Goal: Task Accomplishment & Management: Manage account settings

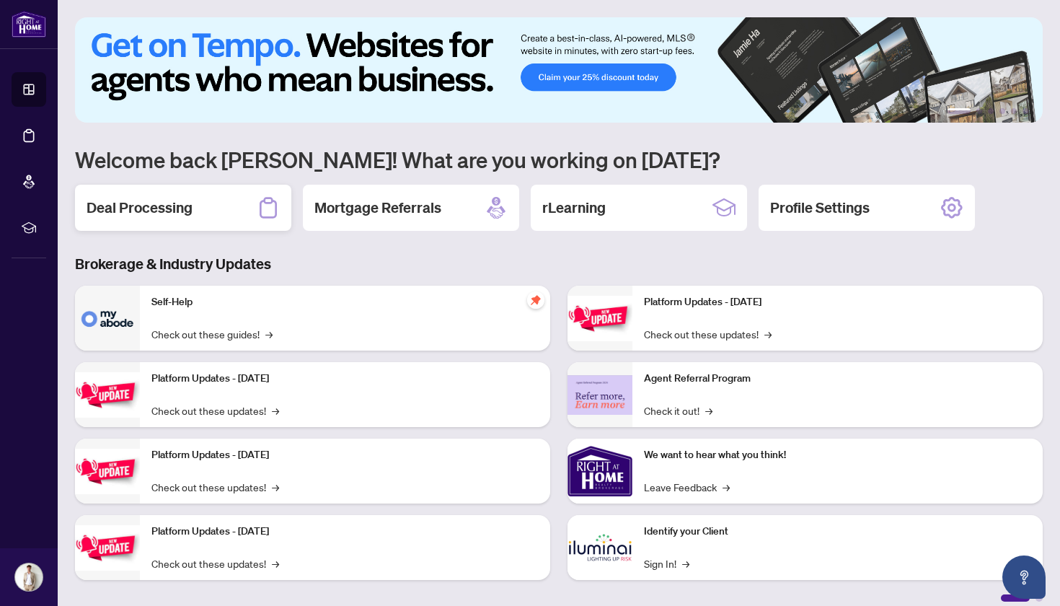
click at [202, 209] on div "Deal Processing" at bounding box center [183, 208] width 216 height 46
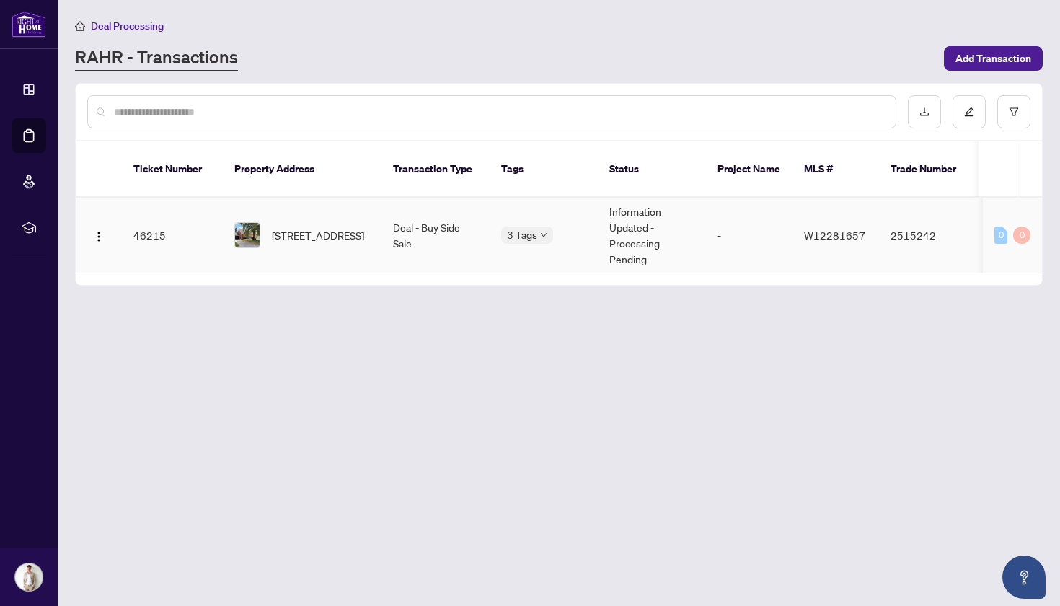
click at [415, 227] on td "Deal - Buy Side Sale" at bounding box center [436, 236] width 108 height 76
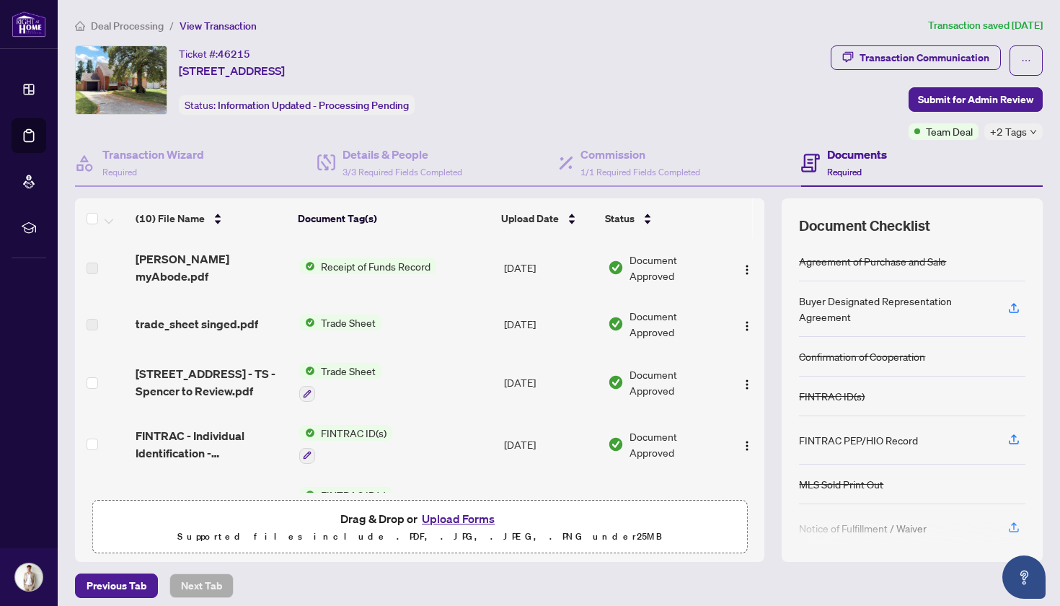
click at [352, 265] on span "Receipt of Funds Record" at bounding box center [375, 266] width 121 height 16
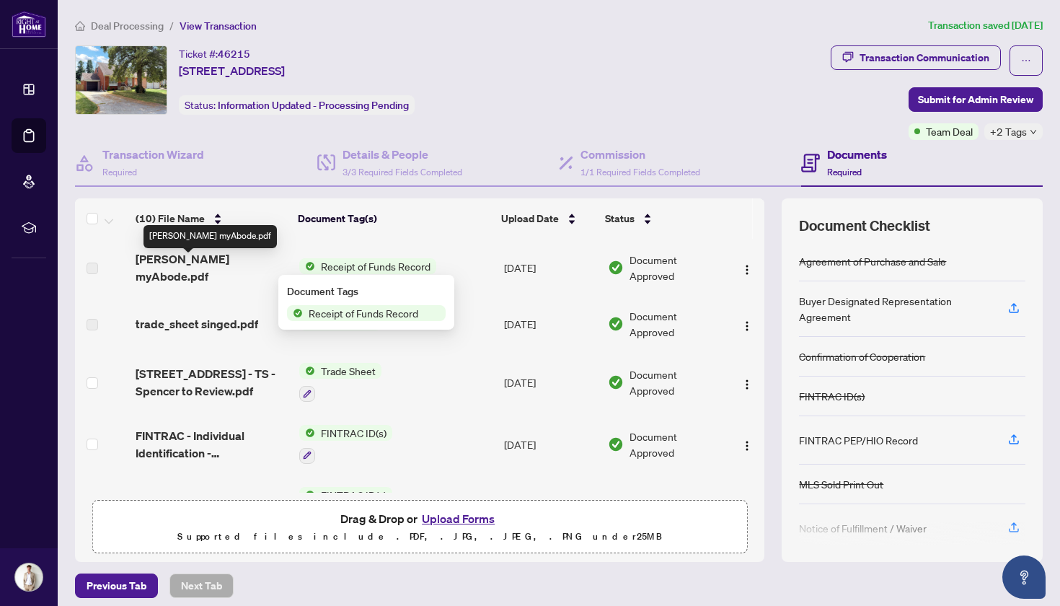
click at [218, 266] on span "[PERSON_NAME] myAbode.pdf" at bounding box center [212, 267] width 152 height 35
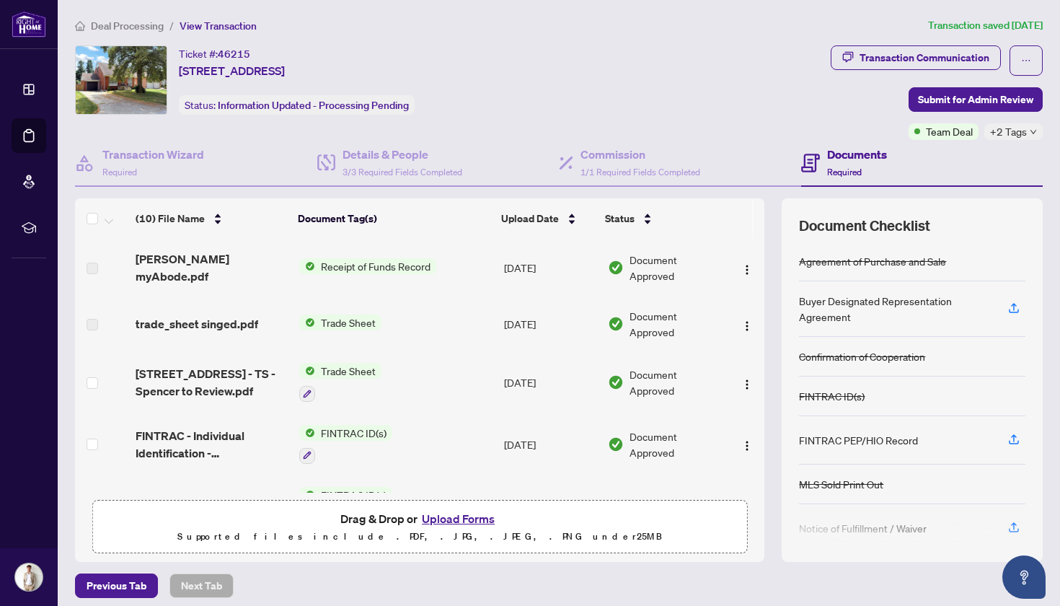
click at [655, 273] on span "Document Approved" at bounding box center [676, 268] width 93 height 32
click at [445, 269] on td "Receipt of Funds Record" at bounding box center [396, 268] width 205 height 58
click at [216, 268] on span "[PERSON_NAME] myAbode.pdf" at bounding box center [212, 267] width 152 height 35
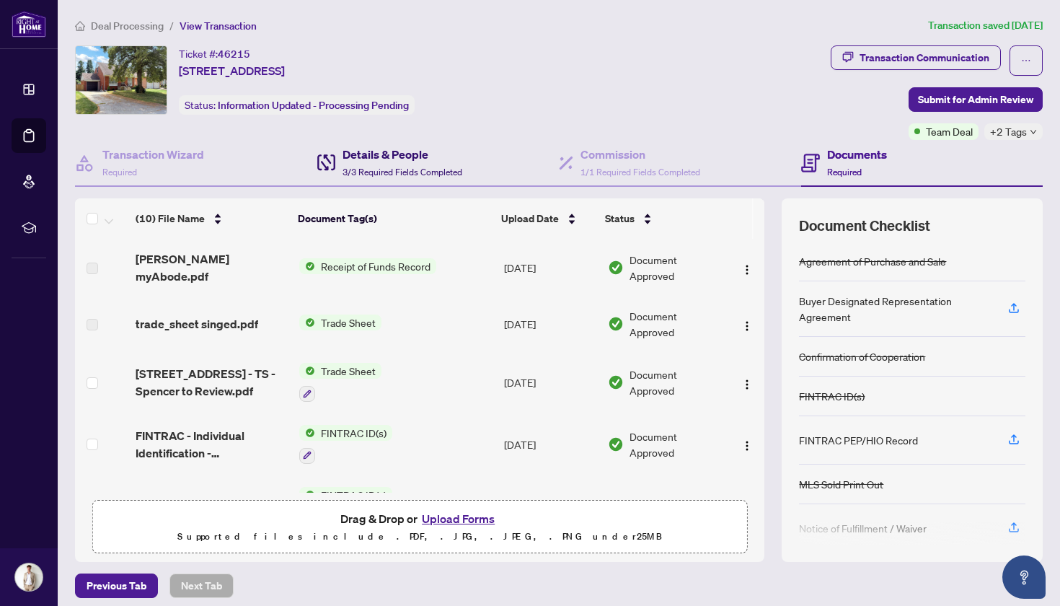
click at [348, 165] on div "Details & People 3/3 Required Fields Completed" at bounding box center [403, 163] width 120 height 34
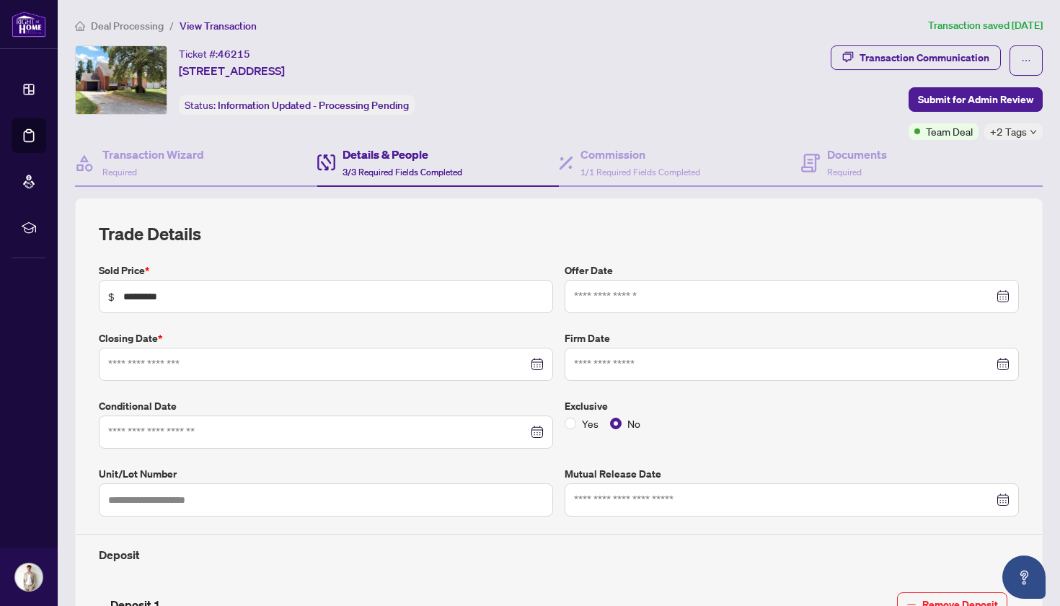
type input "**********"
click at [837, 164] on div "Documents Required" at bounding box center [857, 163] width 60 height 34
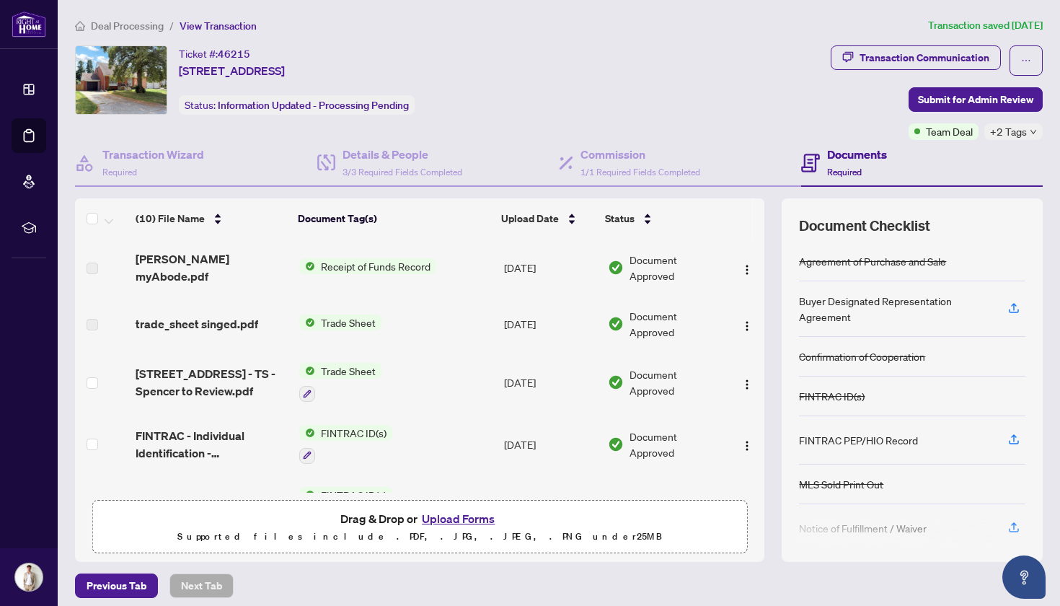
click at [376, 260] on span "Receipt of Funds Record" at bounding box center [375, 266] width 121 height 16
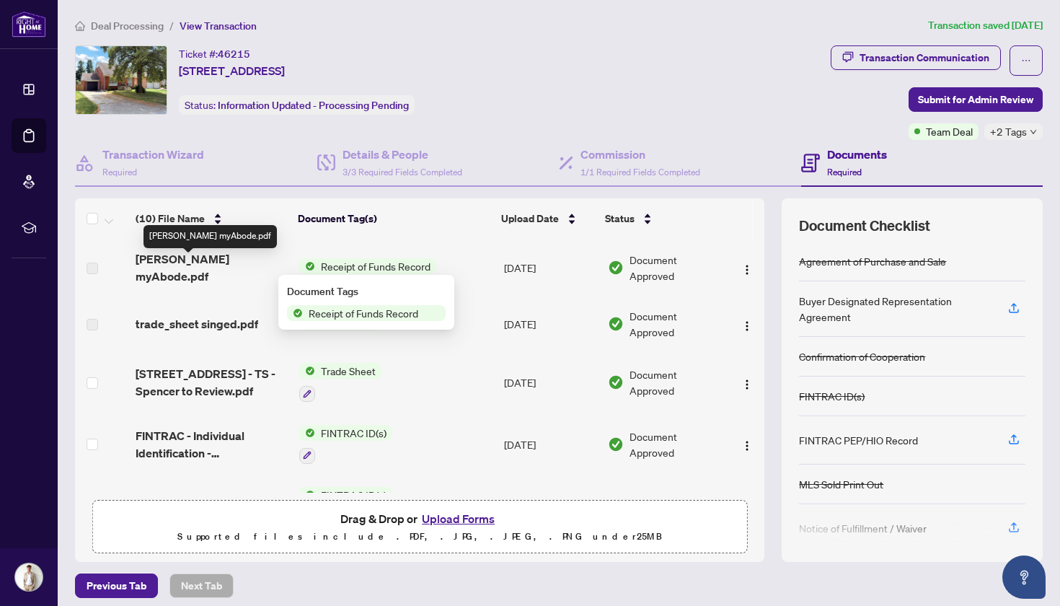
click at [208, 268] on span "[PERSON_NAME] myAbode.pdf" at bounding box center [212, 267] width 152 height 35
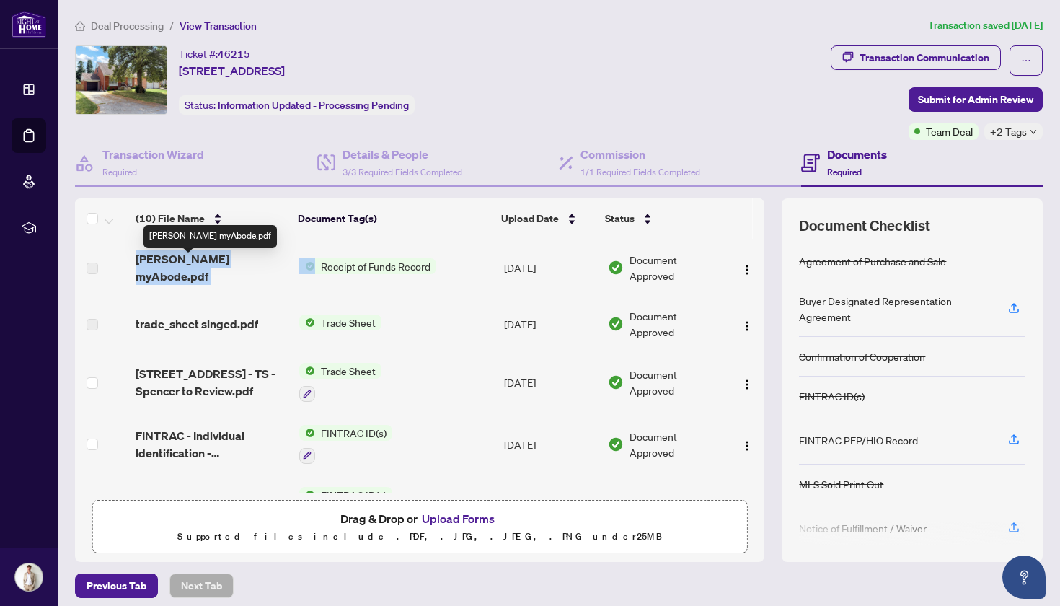
click at [208, 268] on span "[PERSON_NAME] myAbode.pdf" at bounding box center [212, 267] width 152 height 35
click at [185, 239] on div "[PERSON_NAME] myAbode.pdf" at bounding box center [210, 236] width 133 height 23
click at [125, 256] on td at bounding box center [102, 268] width 55 height 58
